Goal: Task Accomplishment & Management: Manage account settings

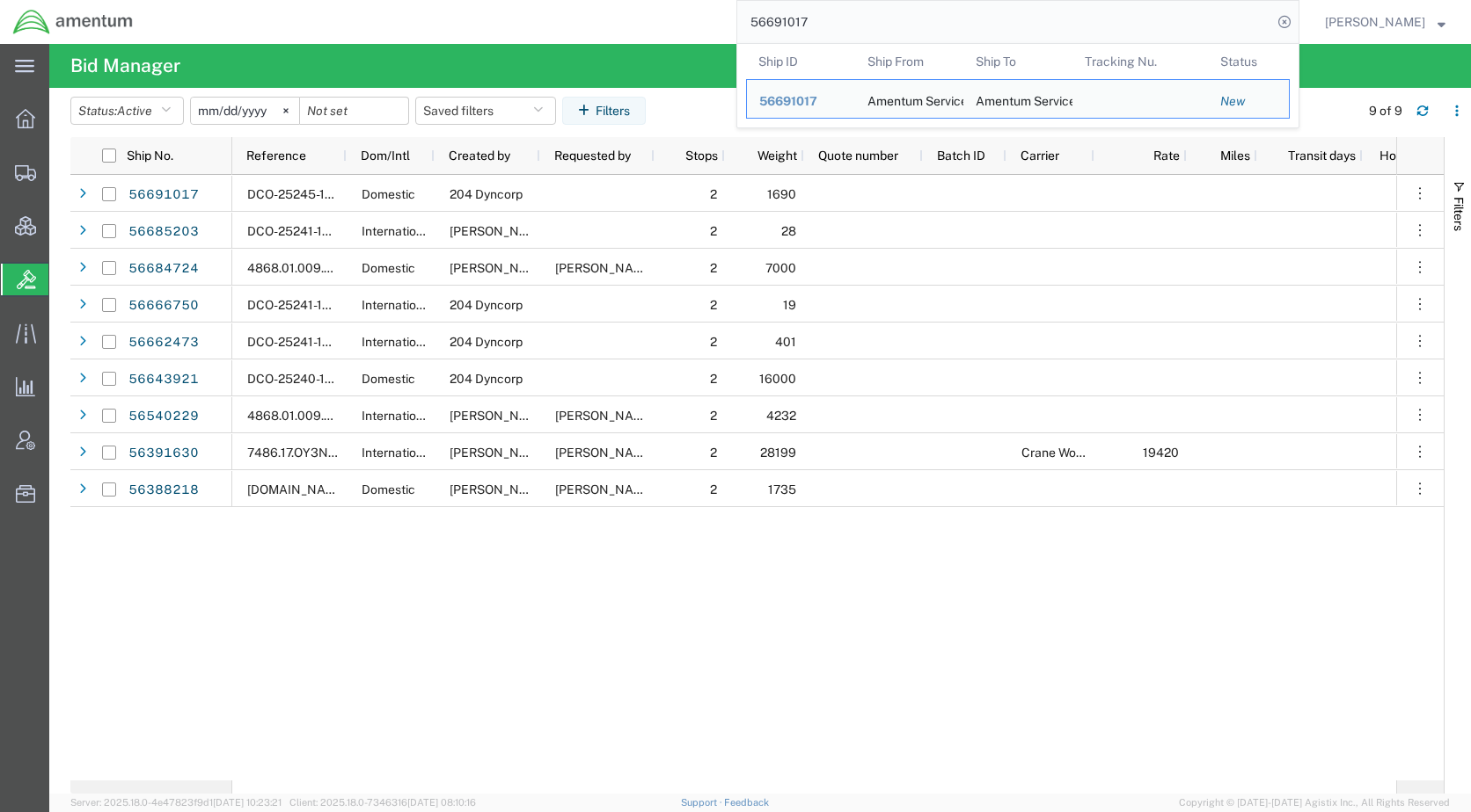
drag, startPoint x: 873, startPoint y: 23, endPoint x: 780, endPoint y: 23, distance: 93.0
click at [780, 23] on input "56691017" at bounding box center [1004, 22] width 535 height 42
paste input "893"
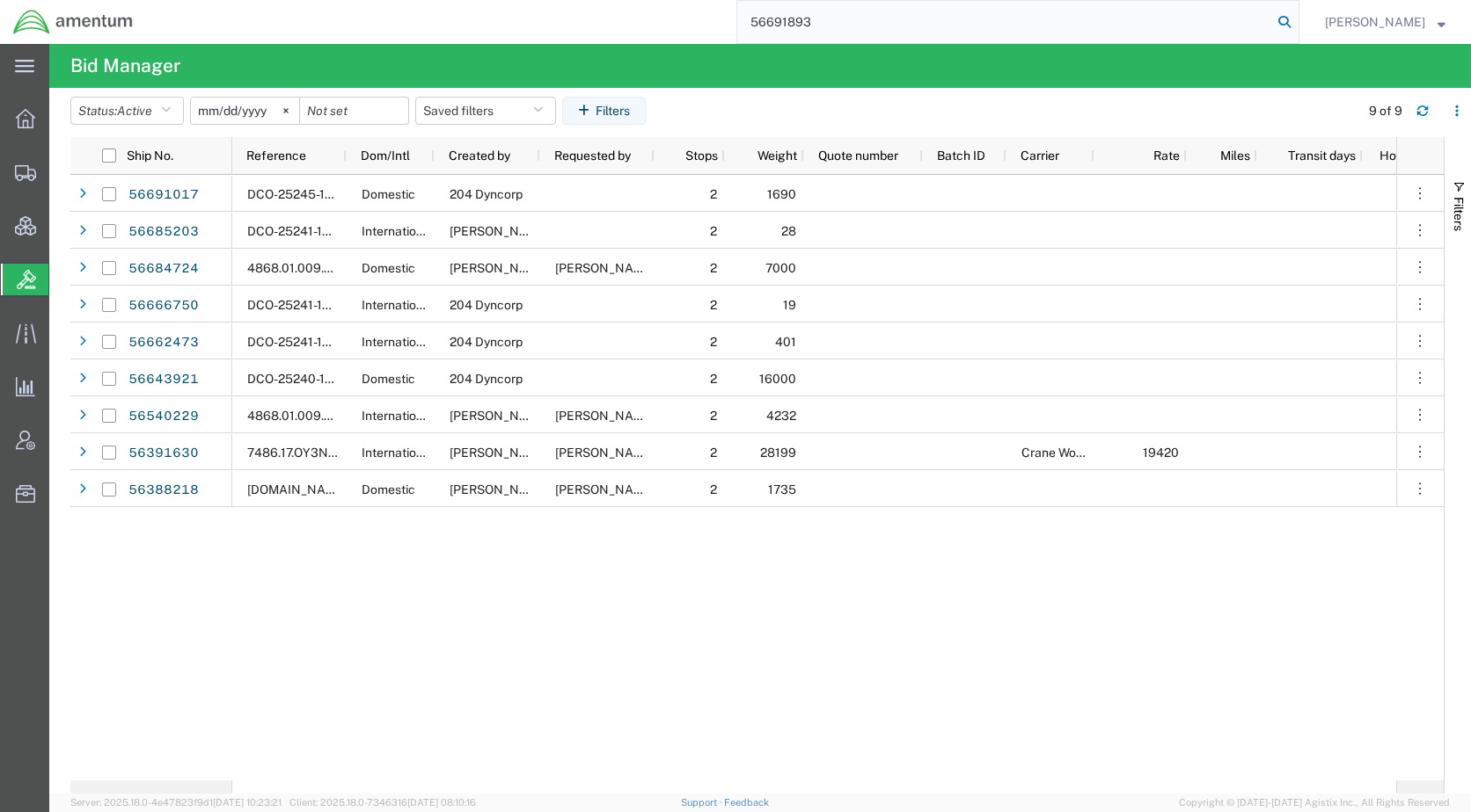
type input "56691893"
click at [1296, 20] on icon at bounding box center [1284, 22] width 25 height 25
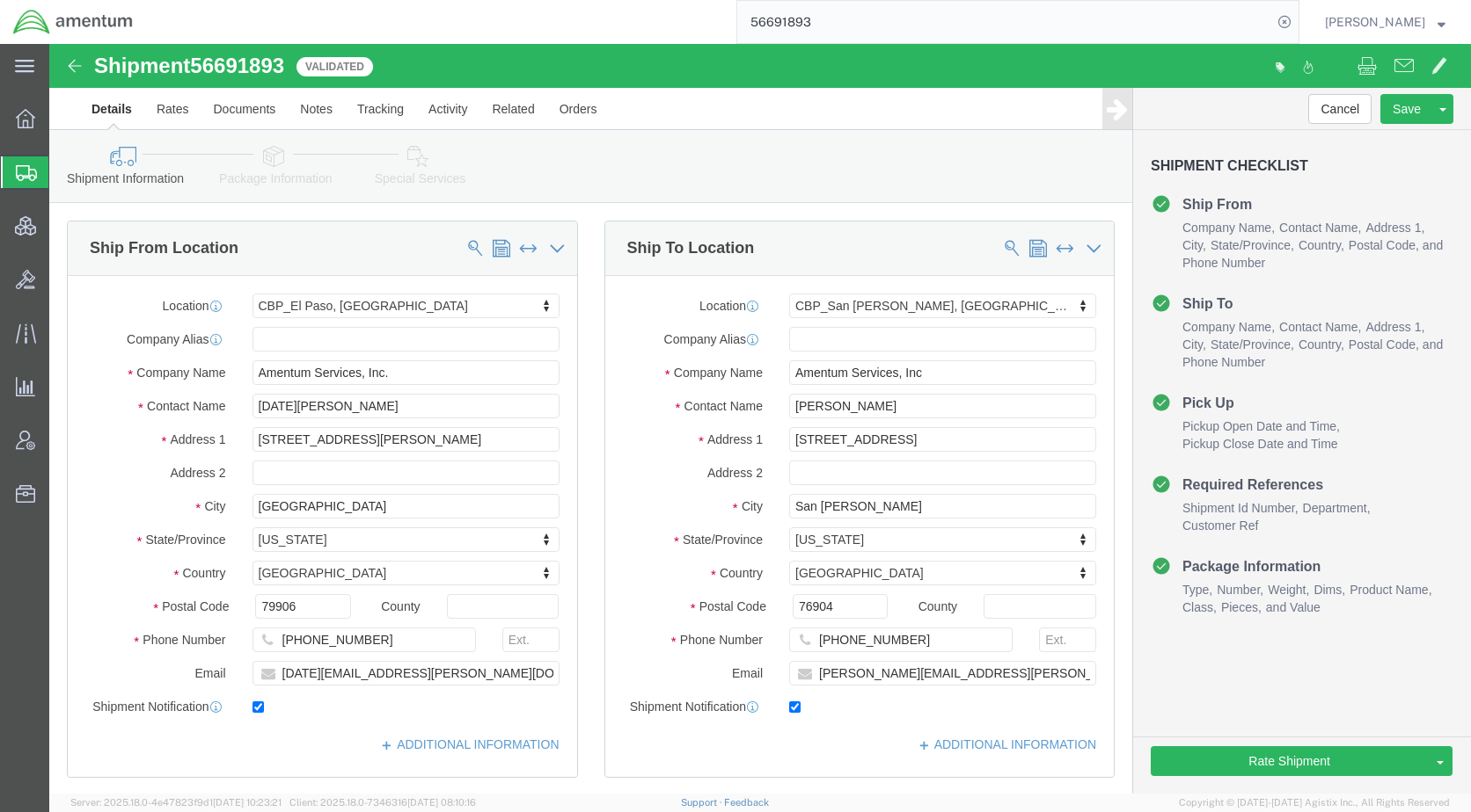
select select "49939"
select select "49914"
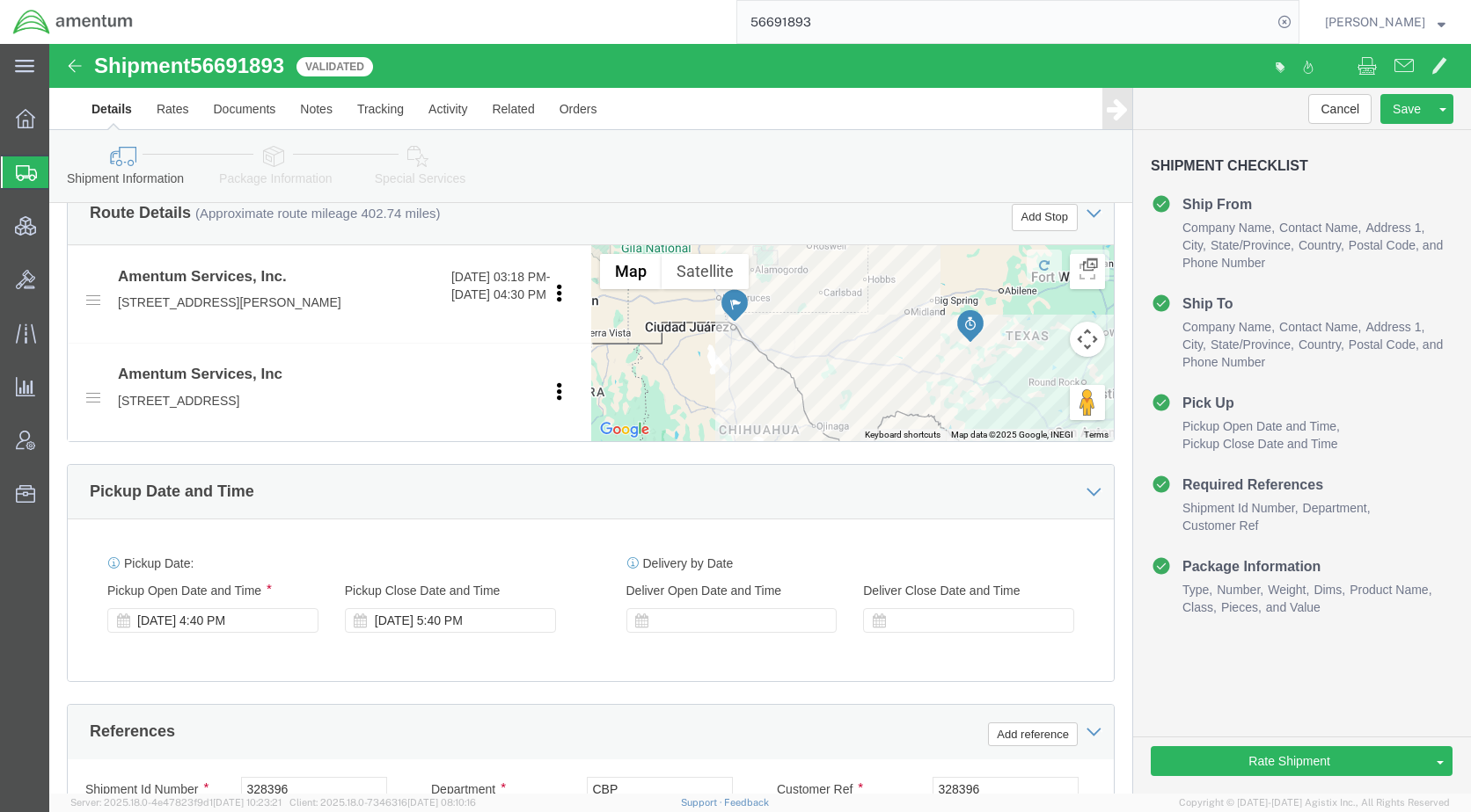
scroll to position [616, 0]
click div "[DATE] 4:40 PM"
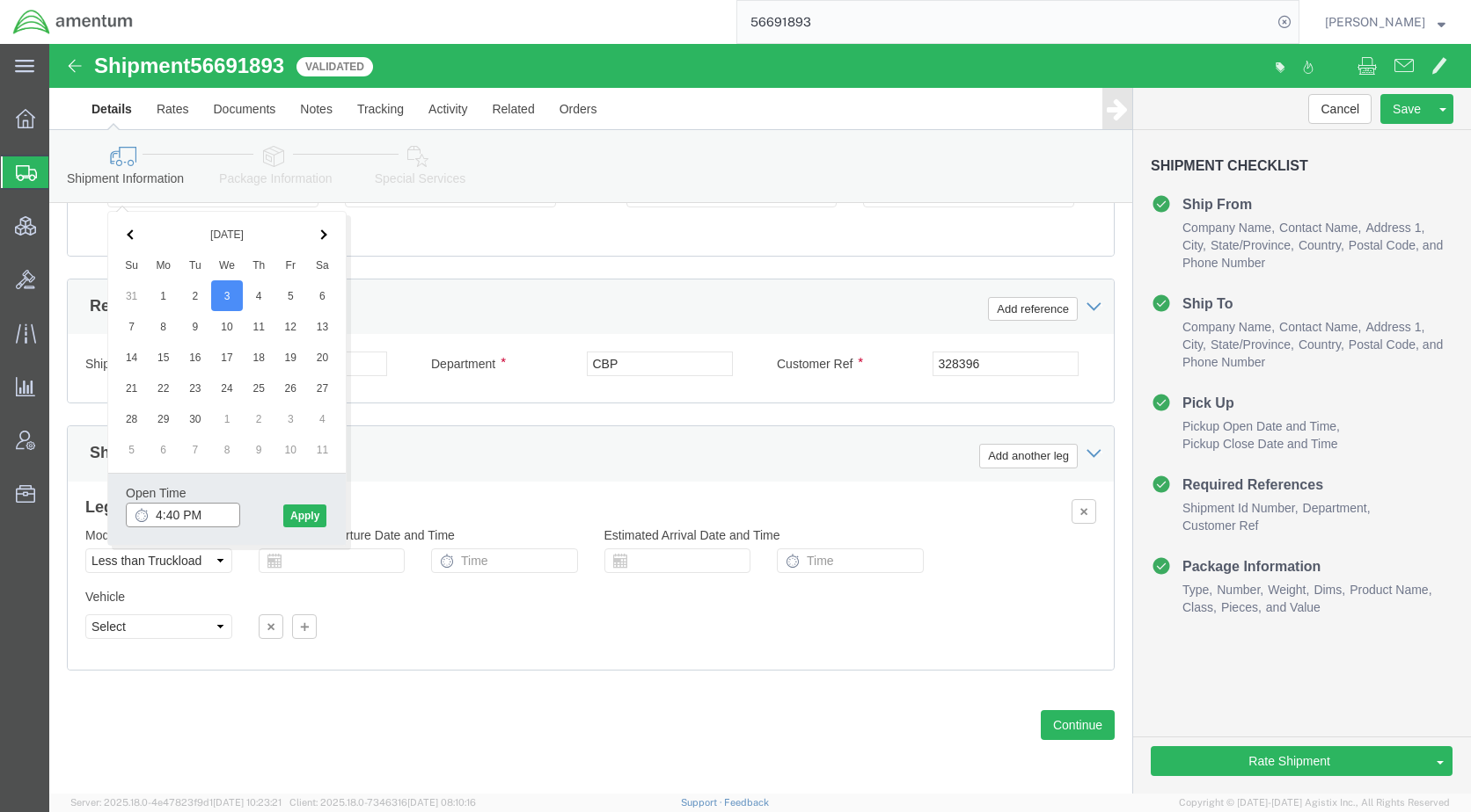
click input "4:40 PM"
type input "1:40 PM"
click button "Apply"
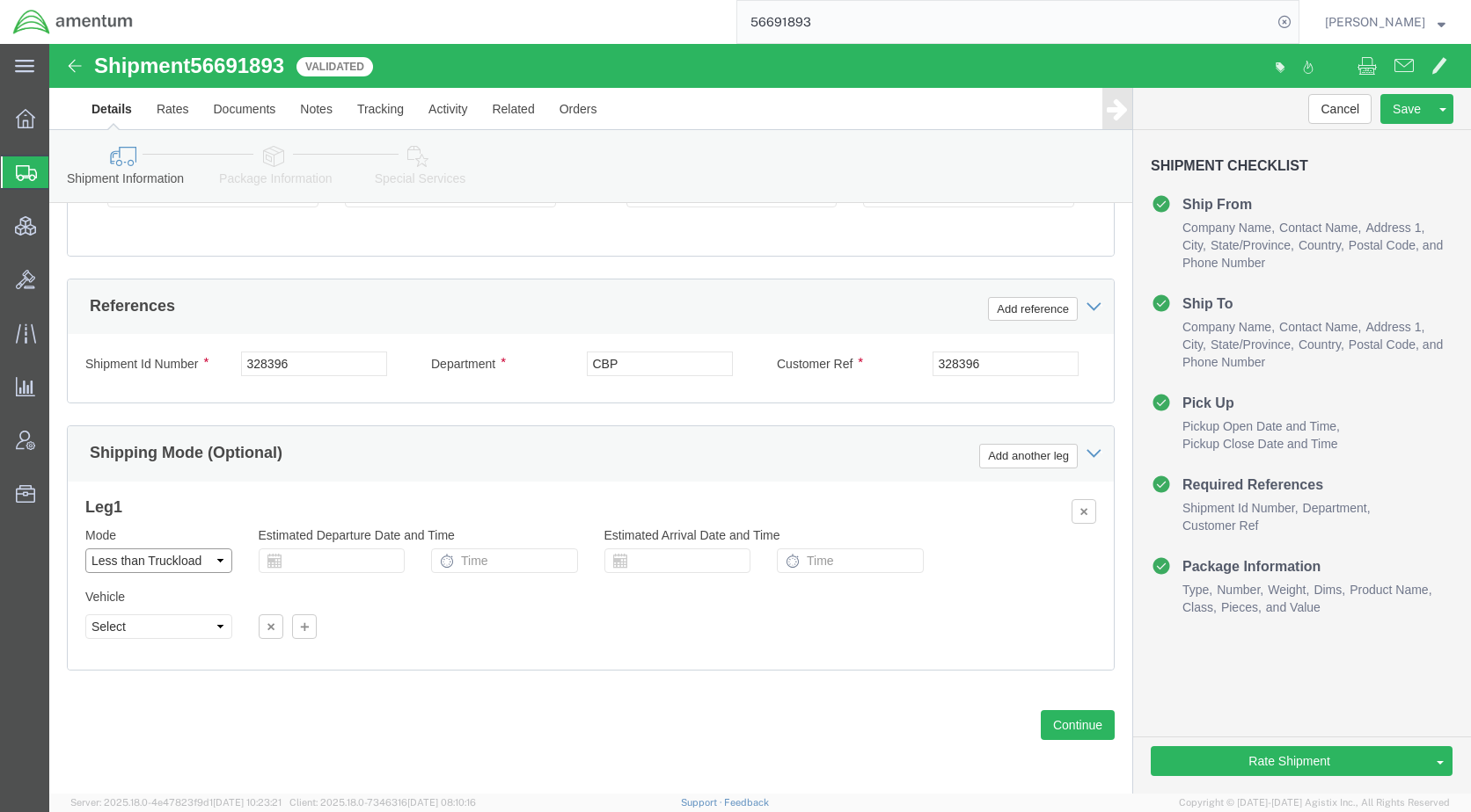
click select "Select Air Less than Truckload Multi-Leg Ocean Freight Rail Small Parcel Truckl…"
select select "TL"
click select "Select Air Less than Truckload Multi-Leg Ocean Freight Rail Small Parcel Truckl…"
click link "Notes"
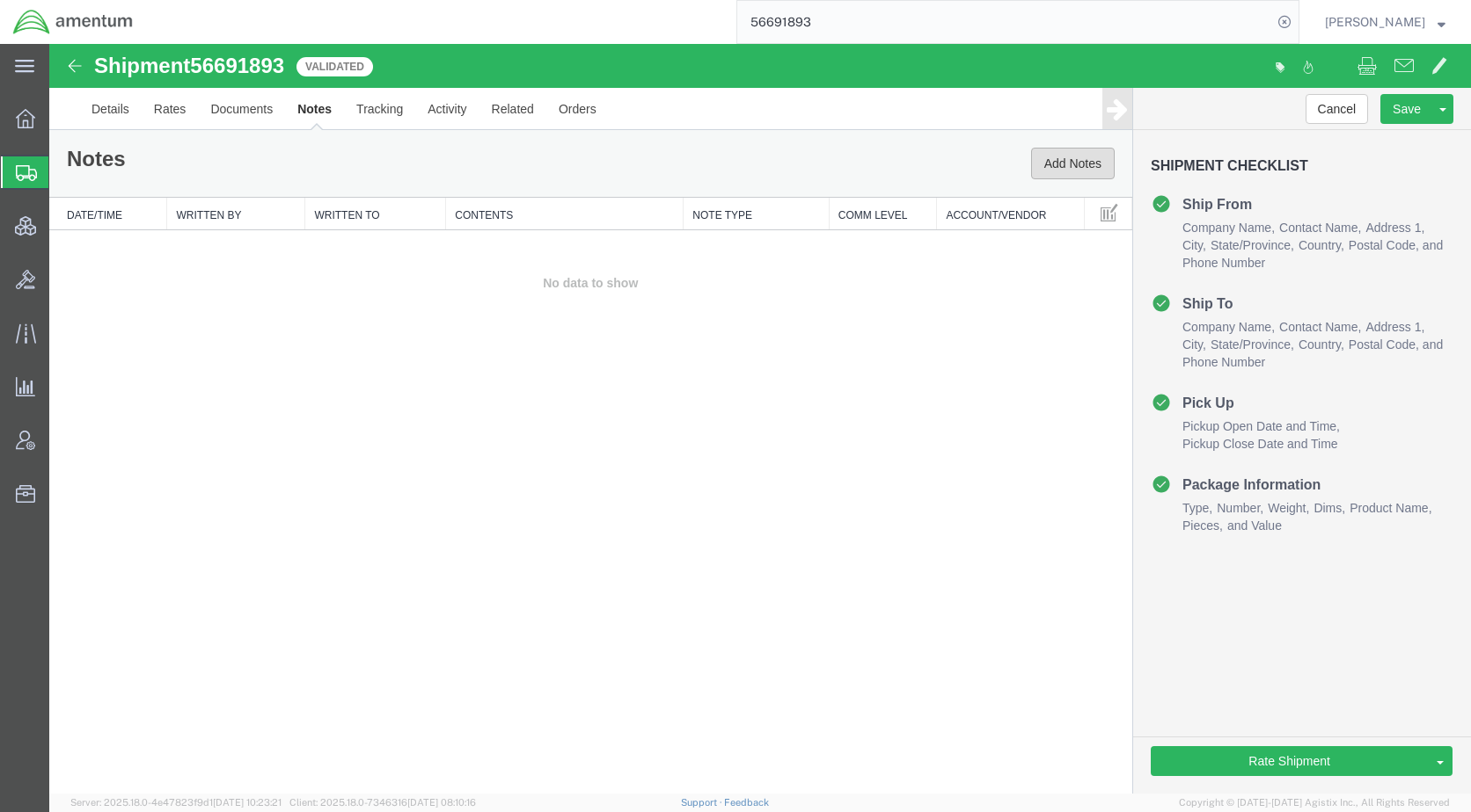
click at [1070, 162] on button "Add Notes" at bounding box center [1073, 164] width 84 height 32
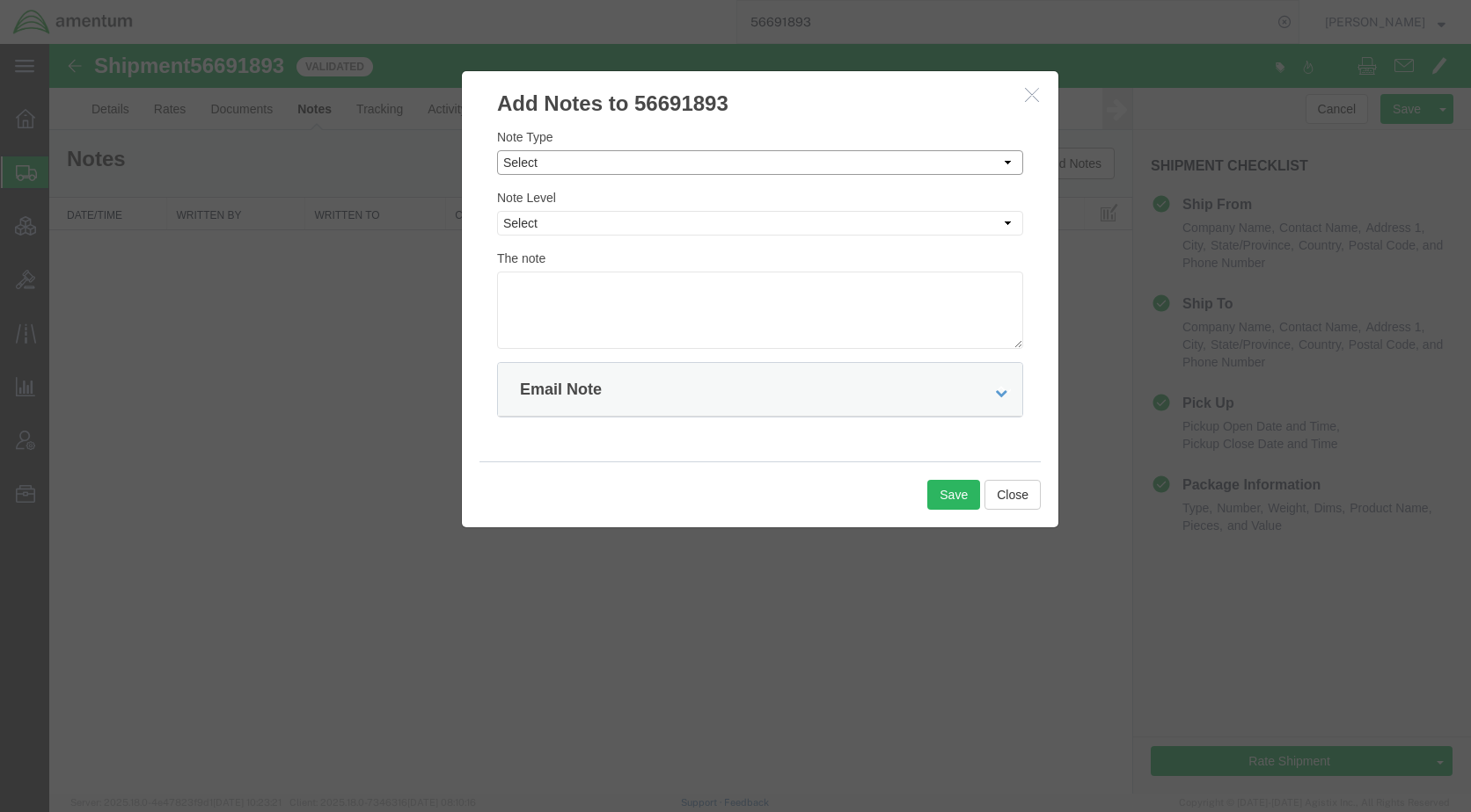
click at [578, 162] on select "Select Approval Bid Notes Carrier Change Notes Claim Notes Content Hazmat Notes…" at bounding box center [760, 162] width 526 height 25
select select "BID_NOTES"
click at [497, 150] on select "Select Approval Bid Notes Carrier Change Notes Claim Notes Content Hazmat Notes…" at bounding box center [760, 162] width 526 height 25
drag, startPoint x: 588, startPoint y: 221, endPoint x: 588, endPoint y: 238, distance: 17.0
click at [588, 221] on select "Select Private to Account Private to Vendor Public" at bounding box center [760, 224] width 526 height 25
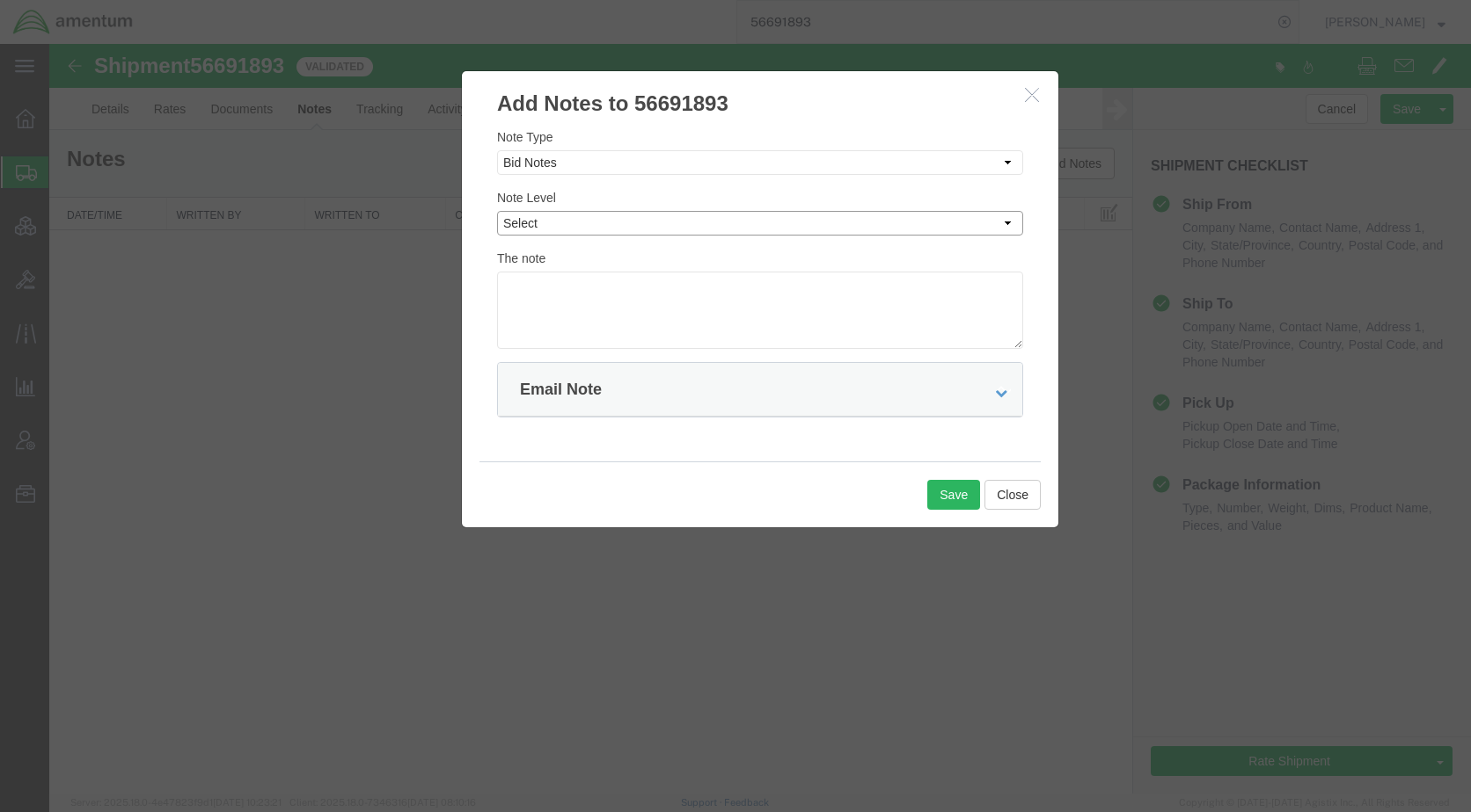
select select "PUBLIC"
click at [497, 211] on select "Select Private to Account Private to Vendor Public" at bounding box center [760, 224] width 526 height 25
click at [598, 308] on textarea at bounding box center [760, 310] width 526 height 77
type textarea "Flatbed required."
click at [942, 486] on button "Save" at bounding box center [954, 495] width 53 height 30
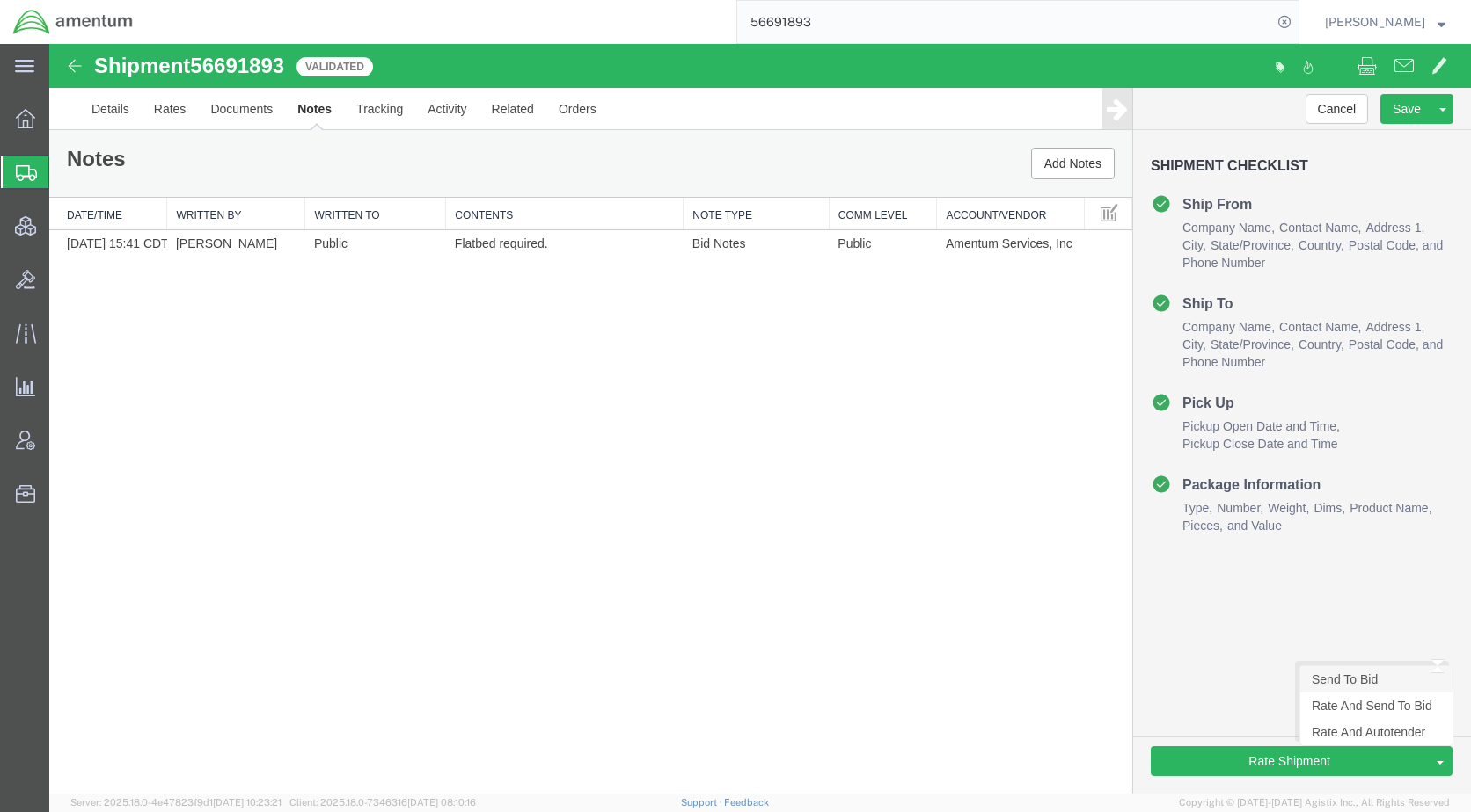
click at [1355, 684] on link "Send To Bid" at bounding box center [1376, 680] width 152 height 26
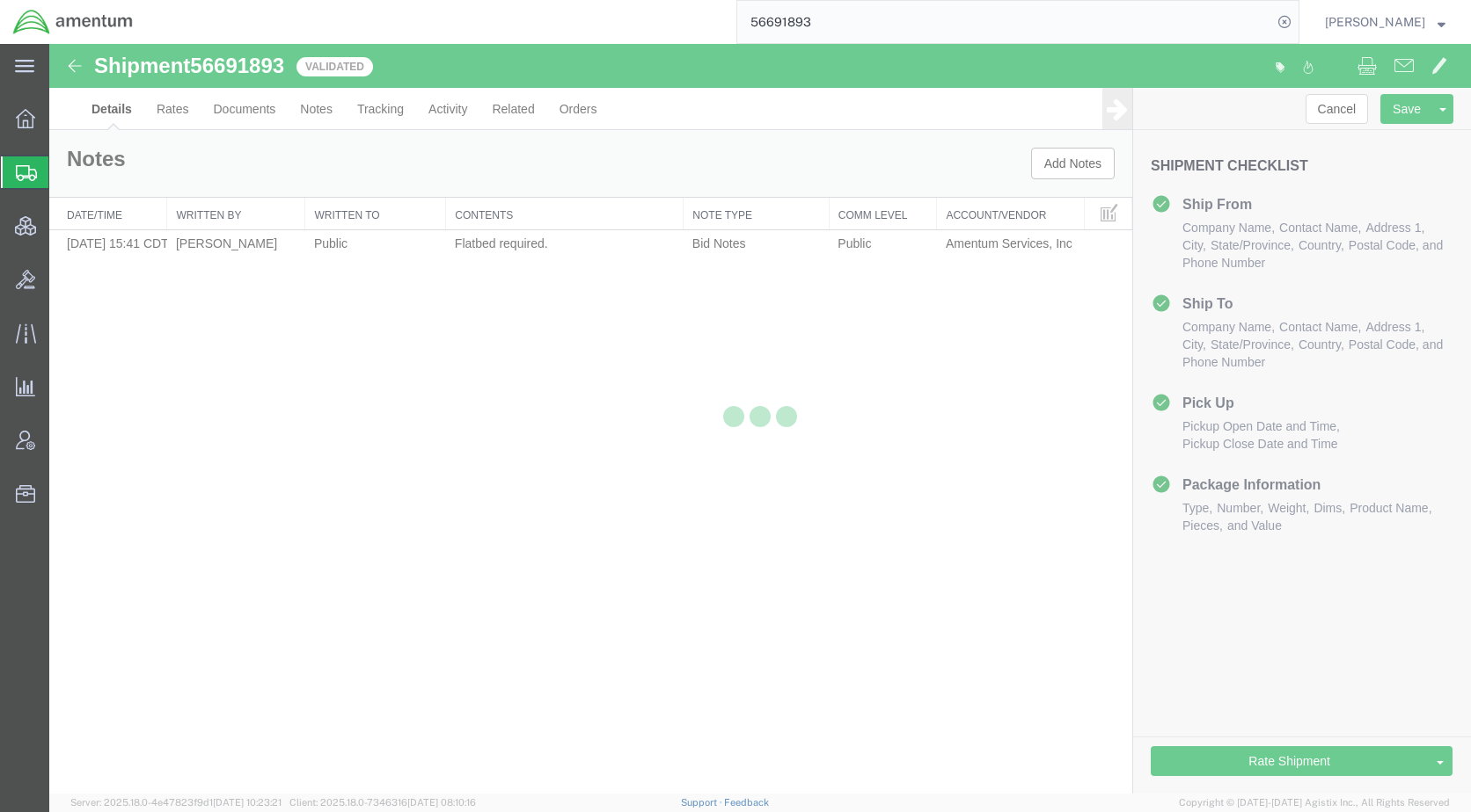
select select "49939"
select select "49914"
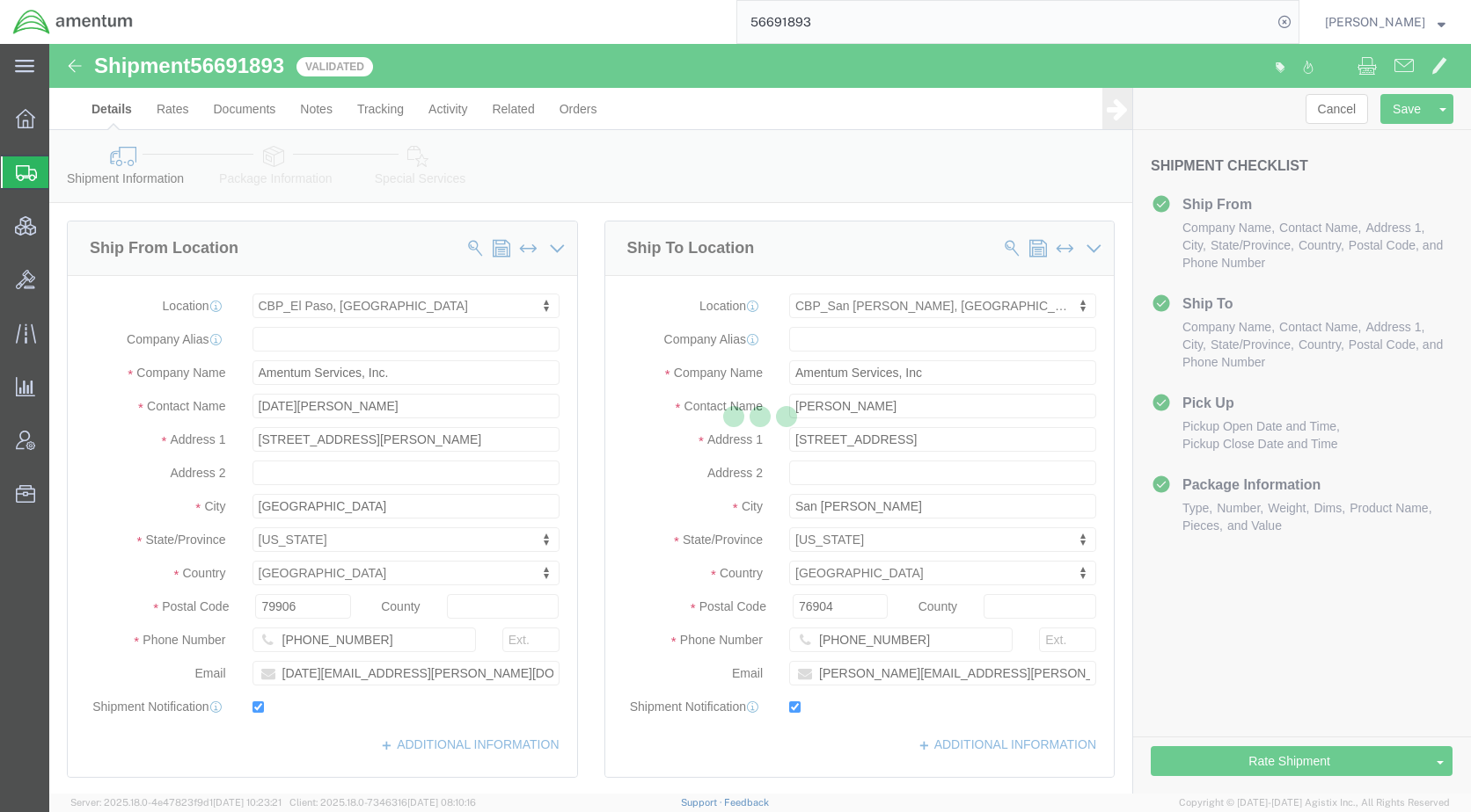
select select "TL"
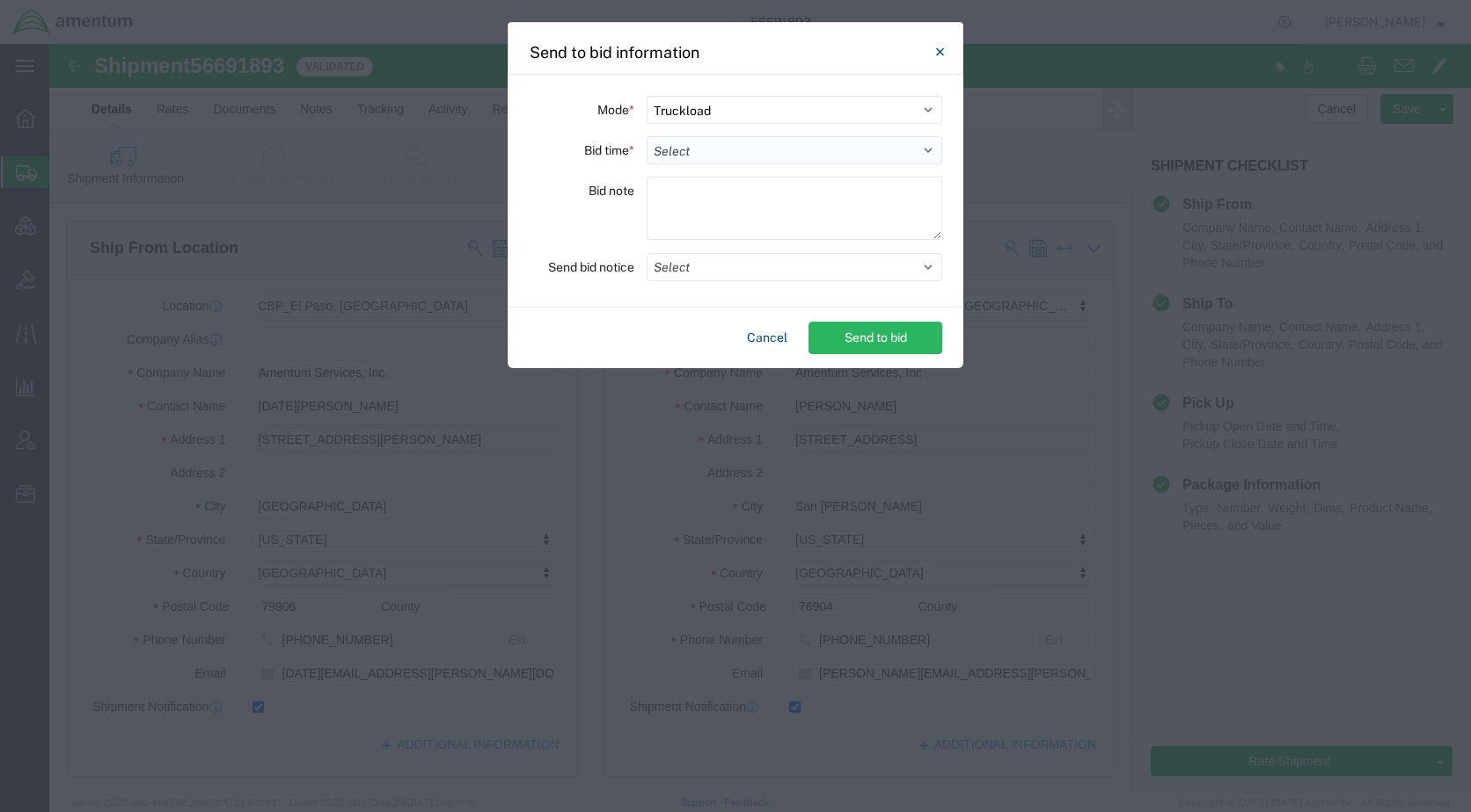
click at [685, 145] on select "Select 30 Min (Rush) 1 Hour (Rush) 2 Hours (Rush) 4 Hours (Rush) 8 Hours (Rush)…" at bounding box center [794, 150] width 295 height 28
select select "20"
click at [646, 136] on select "Select 30 Min (Rush) 1 Hour (Rush) 2 Hours (Rush) 4 Hours (Rush) 8 Hours (Rush)…" at bounding box center [794, 150] width 295 height 28
click at [707, 268] on button "Select" at bounding box center [794, 267] width 295 height 28
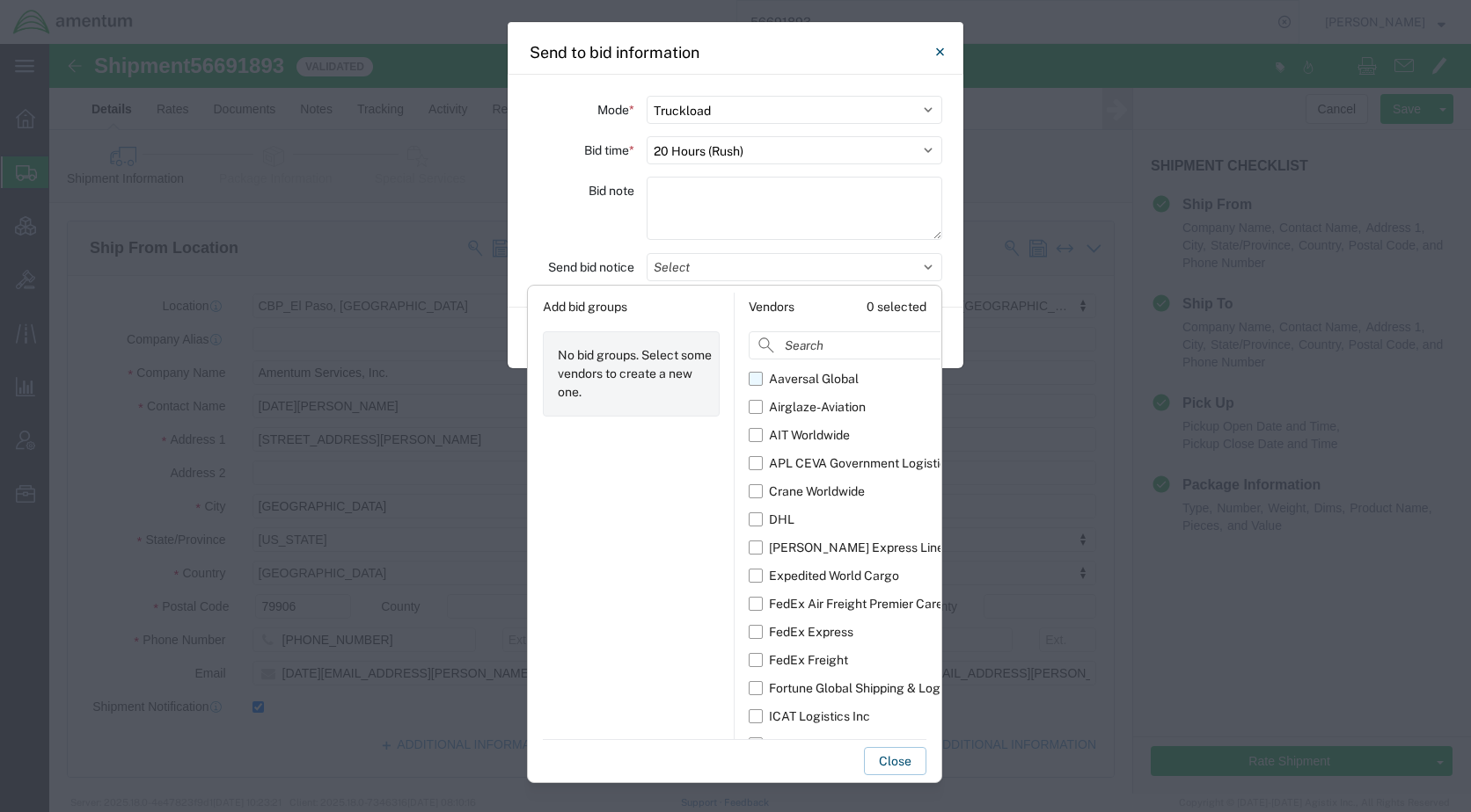
click at [821, 377] on div "Aaversal Global" at bounding box center [813, 379] width 90 height 19
click at [0, 0] on input "Aaversal Global" at bounding box center [0, 0] width 0 height 0
click at [816, 406] on div "Airglaze-Aviation" at bounding box center [817, 407] width 97 height 19
click at [0, 0] on input "Airglaze-Aviation" at bounding box center [0, 0] width 0 height 0
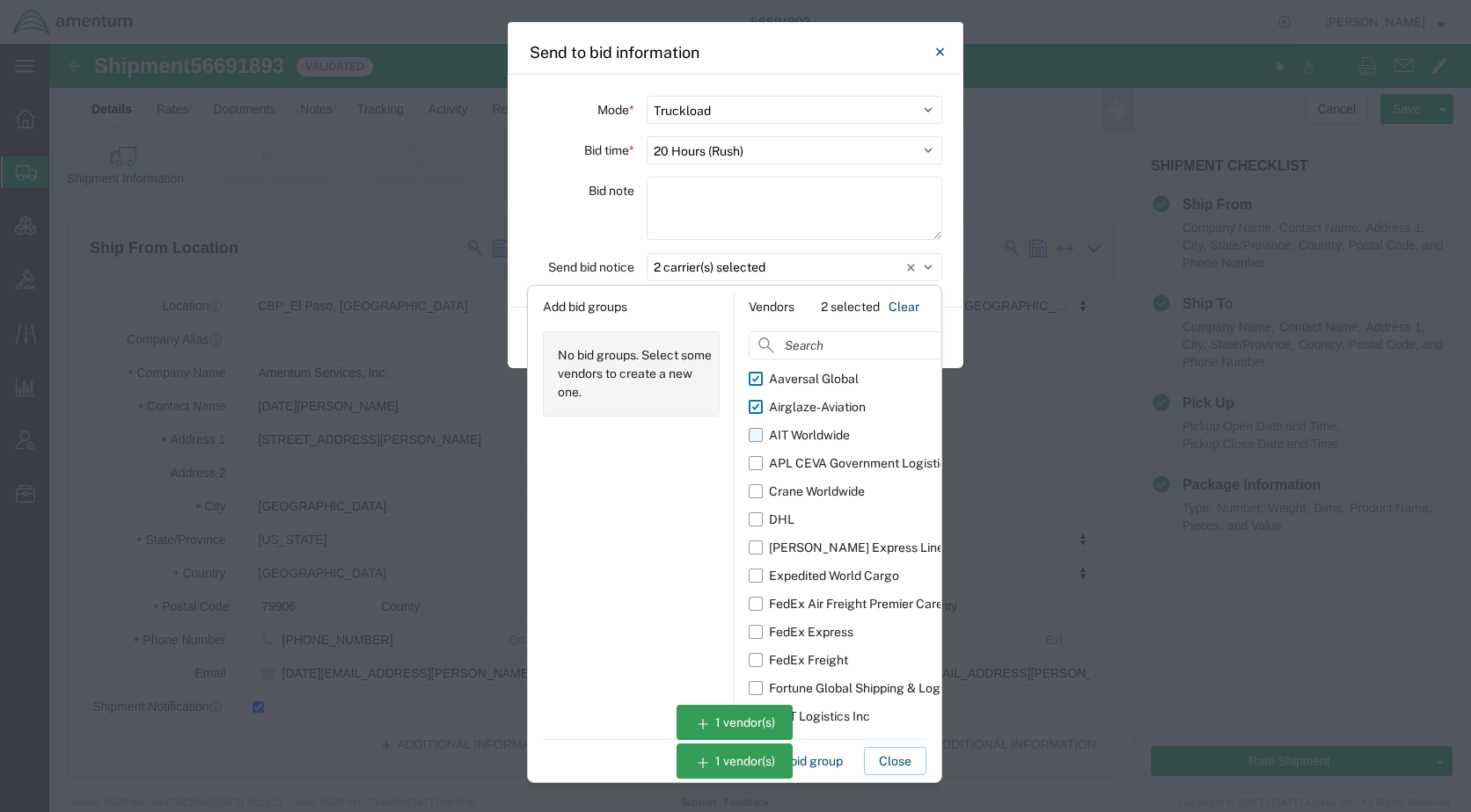
click at [811, 432] on div "AIT Worldwide" at bounding box center [810, 436] width 81 height 19
click at [0, 0] on input "AIT Worldwide" at bounding box center [0, 0] width 0 height 0
click at [811, 468] on div "APL CEVA Government Logistics" at bounding box center [861, 464] width 184 height 19
click at [0, 0] on input "APL CEVA Government Logistics" at bounding box center [0, 0] width 0 height 0
click at [811, 487] on div "Crane Worldwide" at bounding box center [817, 492] width 96 height 19
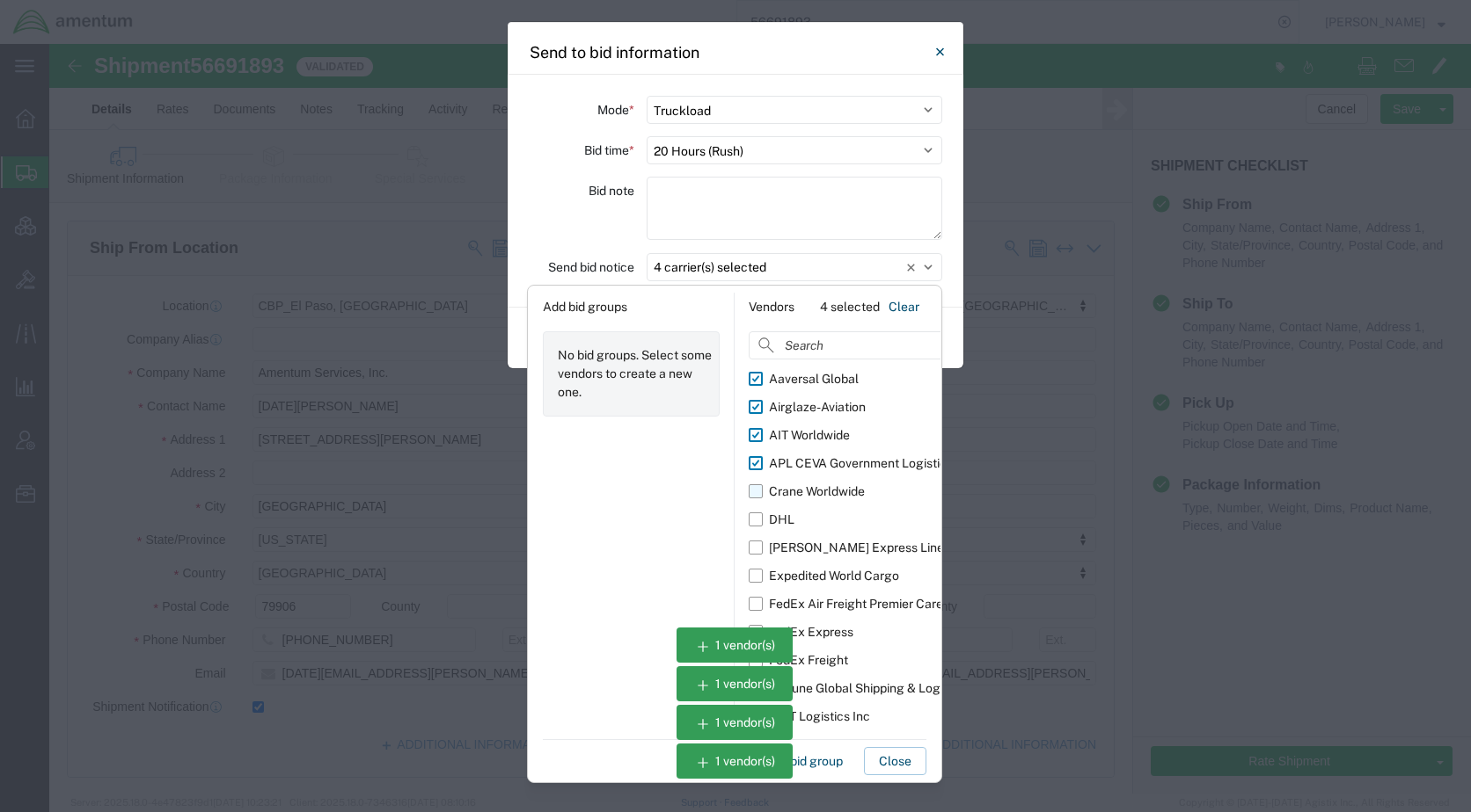
click at [0, 0] on input "Crane Worldwide" at bounding box center [0, 0] width 0 height 0
click at [823, 572] on div "Expedited World Cargo" at bounding box center [834, 576] width 130 height 19
click at [0, 0] on input "Expedited World Cargo" at bounding box center [0, 0] width 0 height 0
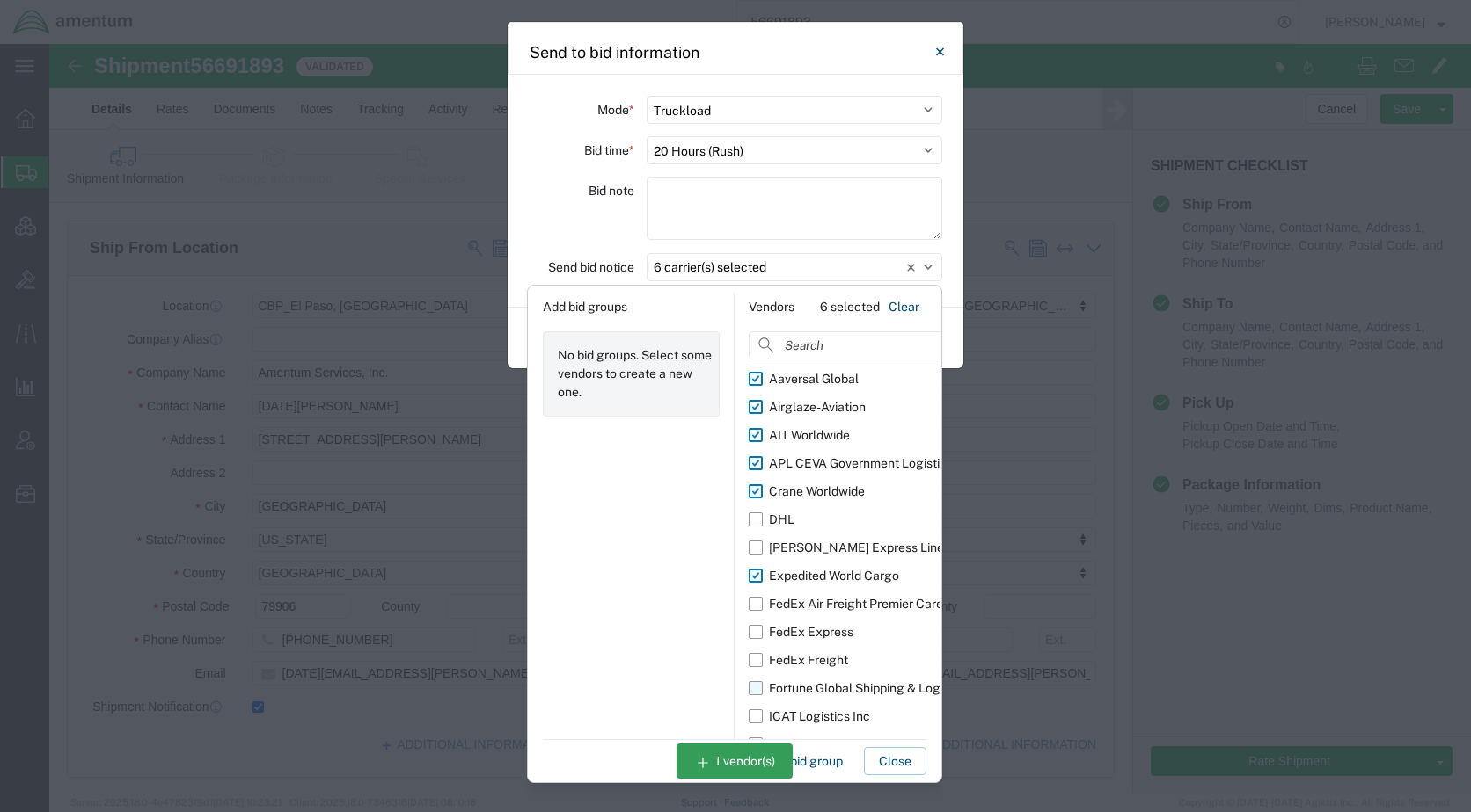
click at [824, 682] on div "Fortune Global Shipping & Logistics Limited" at bounding box center [891, 689] width 244 height 19
click at [0, 0] on input "Fortune Global Shipping & Logistics Limited" at bounding box center [0, 0] width 0 height 0
click at [824, 712] on div "ICAT Logistics Inc" at bounding box center [819, 717] width 101 height 19
click at [0, 0] on input "ICAT Logistics Inc" at bounding box center [0, 0] width 0 height 0
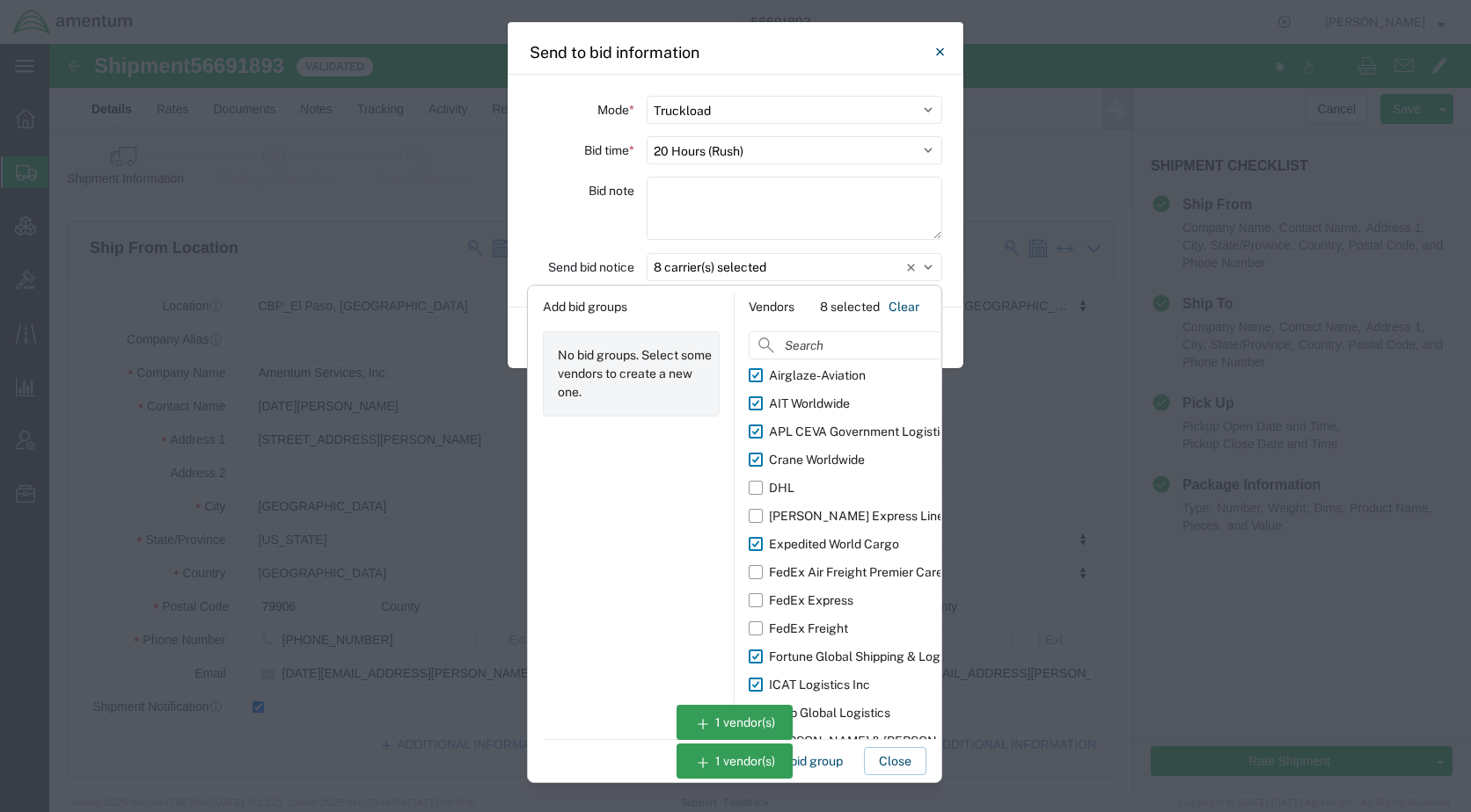
click at [881, 710] on div "Imap Global Logistics" at bounding box center [829, 714] width 122 height 19
click at [0, 0] on input "Imap Global Logistics" at bounding box center [0, 0] width 0 height 0
click at [846, 733] on div "[PERSON_NAME] & [PERSON_NAME]" at bounding box center [876, 742] width 214 height 19
click at [0, 0] on input "[PERSON_NAME] & [PERSON_NAME]" at bounding box center [0, 0] width 0 height 0
click at [628, 543] on div "Add bid groups No bid groups. Select some vendors to create a new one." at bounding box center [631, 516] width 206 height 447
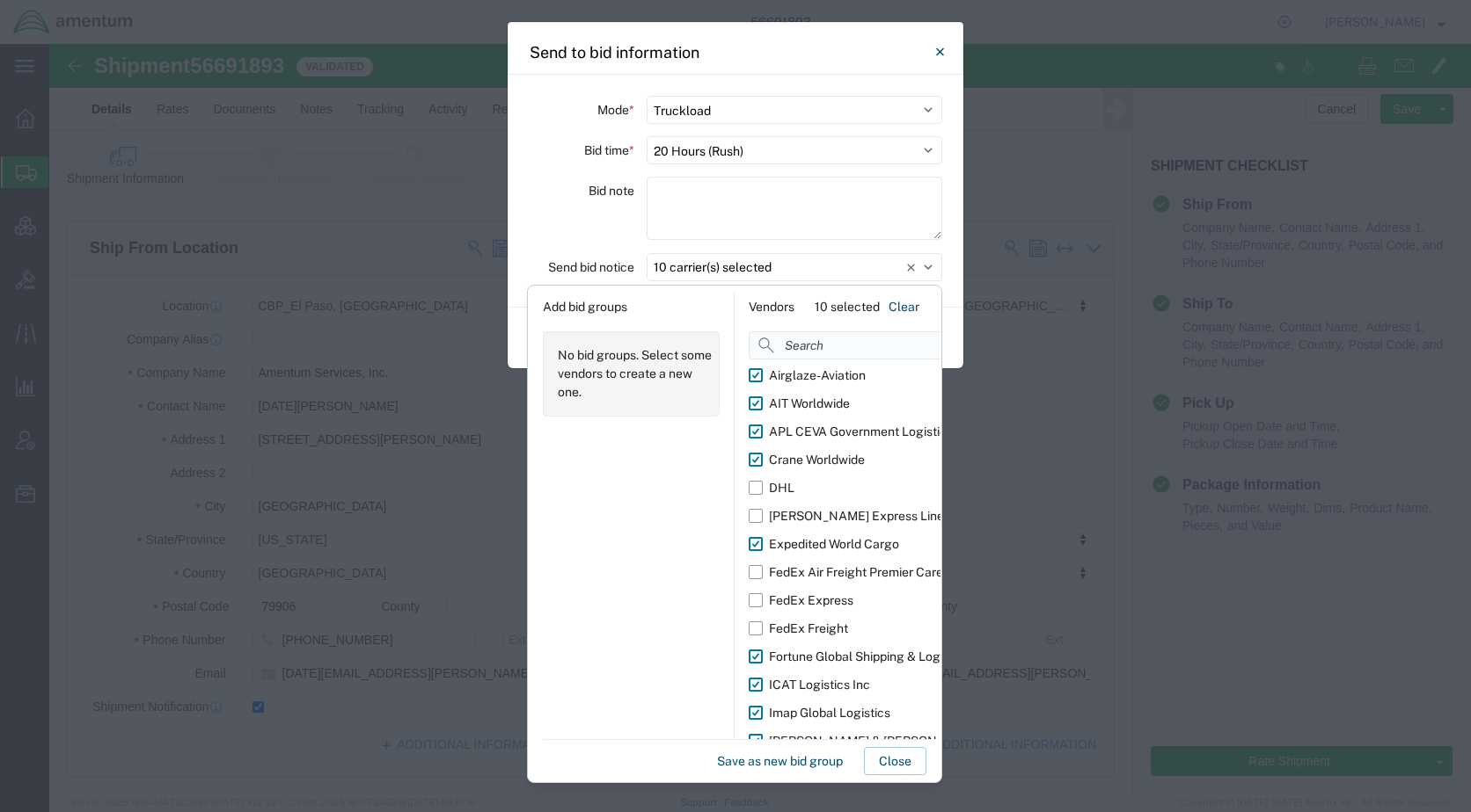
click at [811, 344] on input at bounding box center [880, 345] width 265 height 28
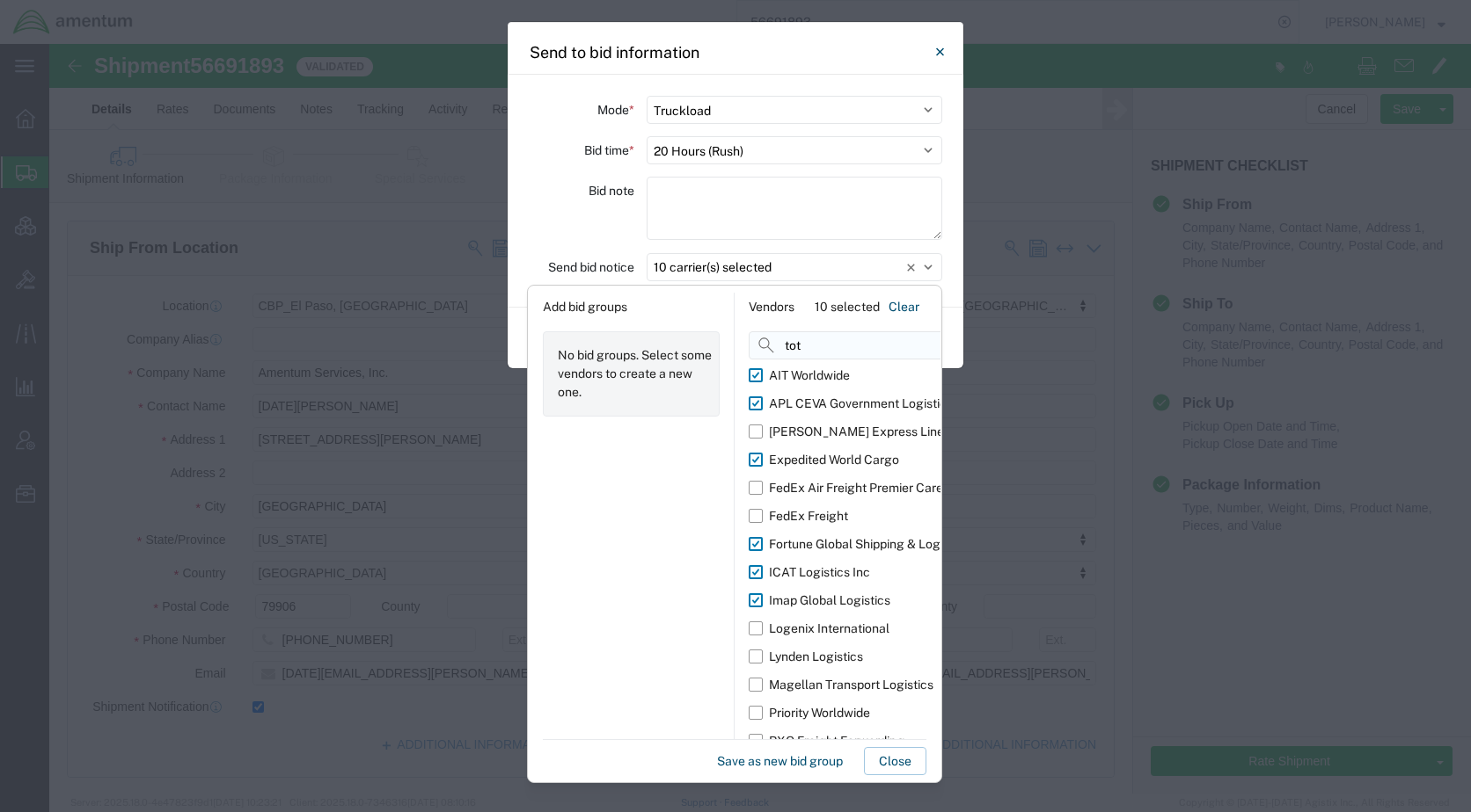
scroll to position [0, 0]
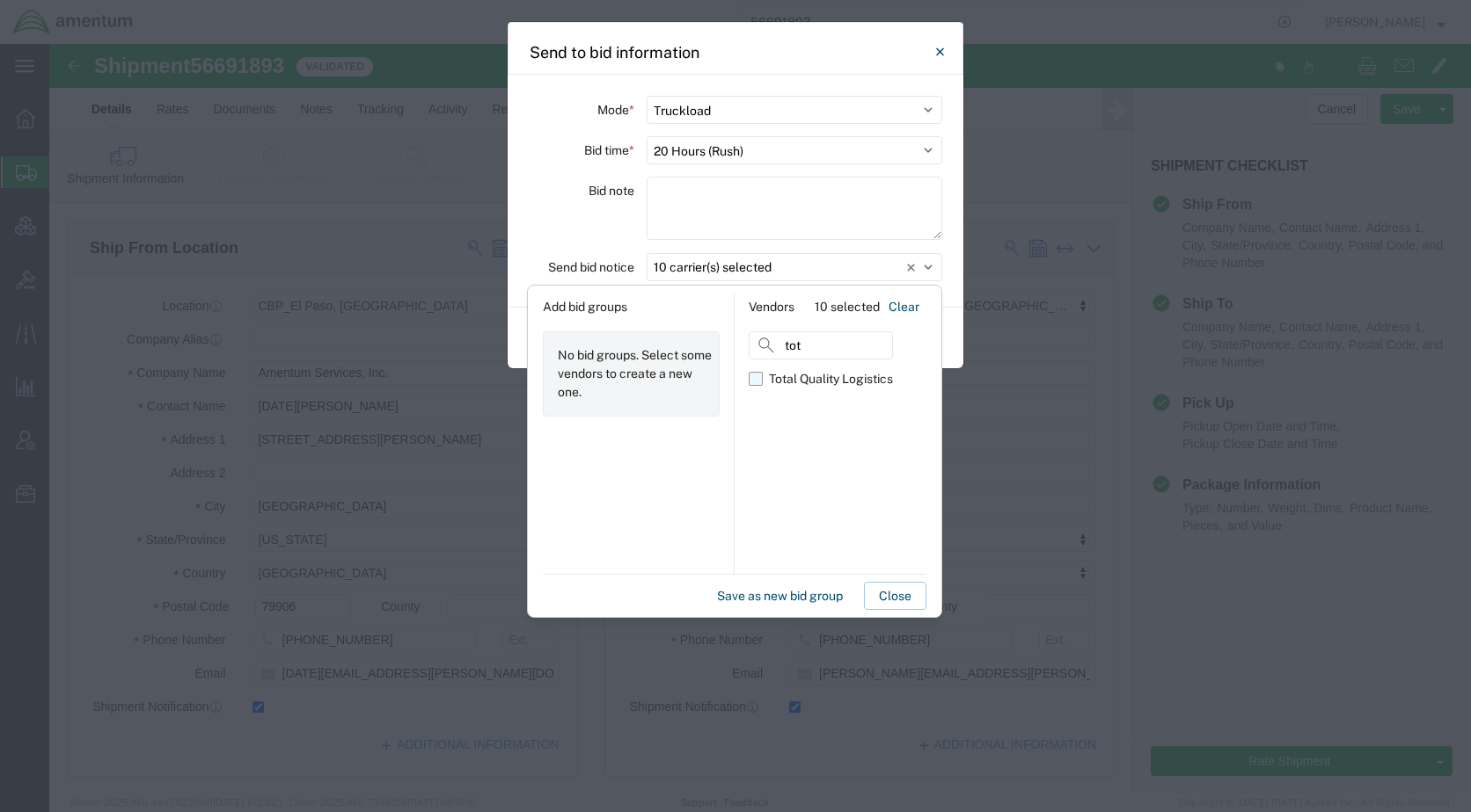
type input "tot"
click at [818, 382] on div "Total Quality Logistics" at bounding box center [830, 379] width 124 height 19
click at [0, 0] on input "Total Quality Logistics" at bounding box center [0, 0] width 0 height 0
click at [896, 598] on button "Close" at bounding box center [894, 596] width 62 height 28
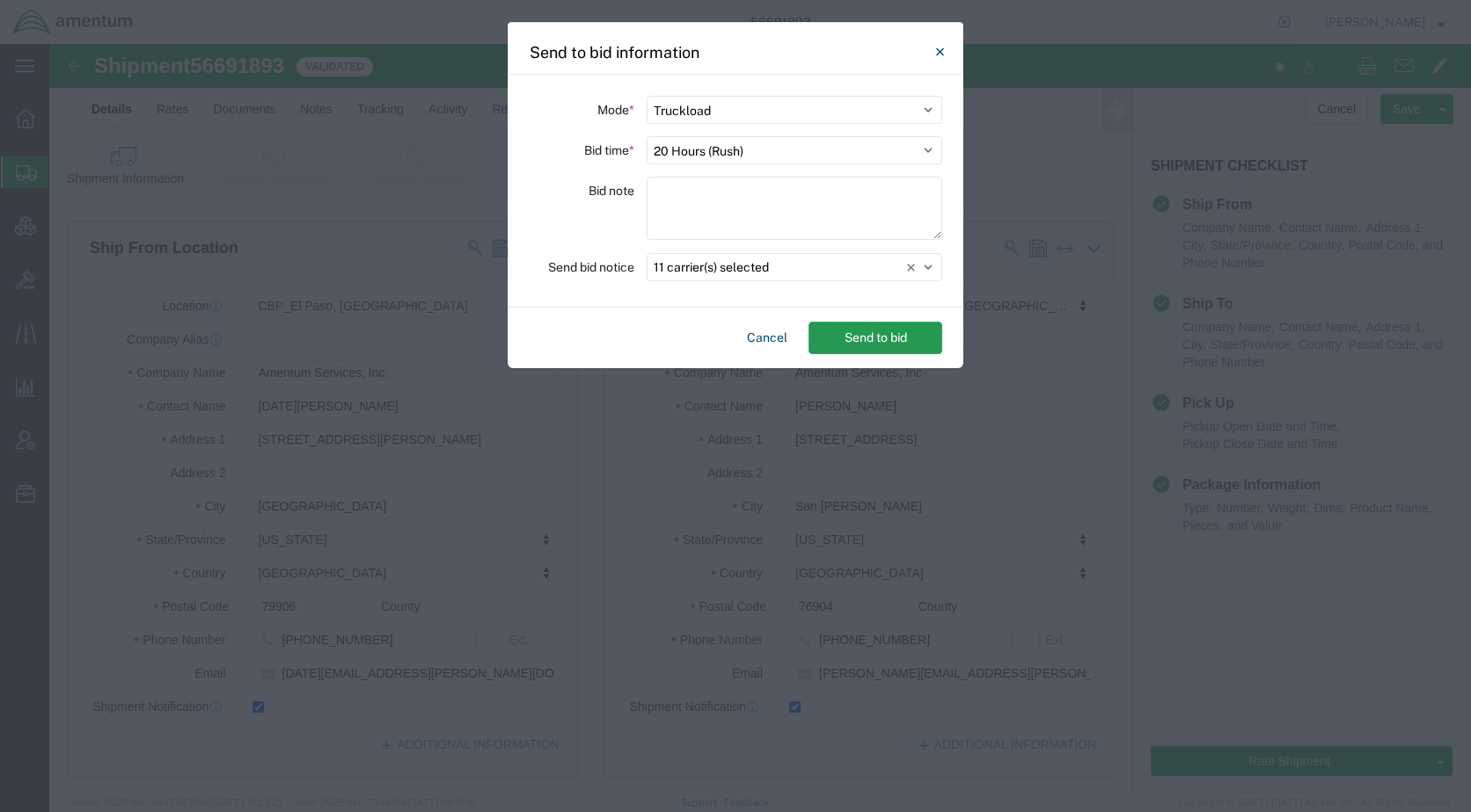
click at [888, 343] on button "Send to bid" at bounding box center [876, 338] width 134 height 32
